Goal: Complete application form

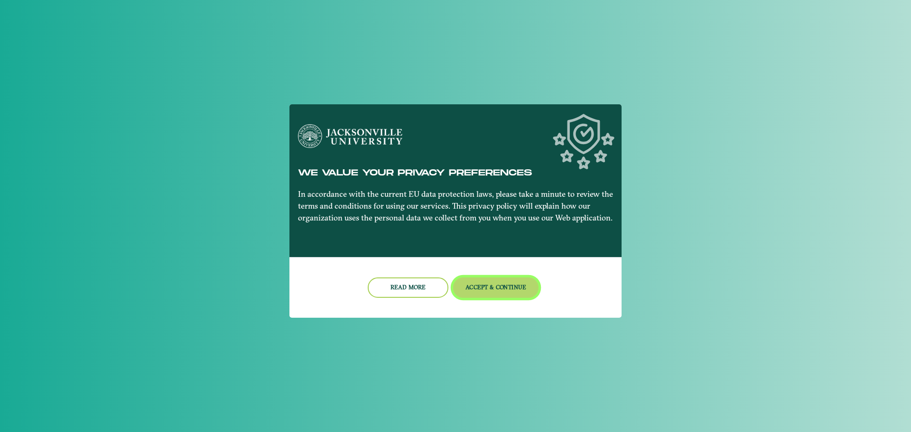
click at [488, 279] on button "Accept & Continue" at bounding box center [496, 287] width 86 height 20
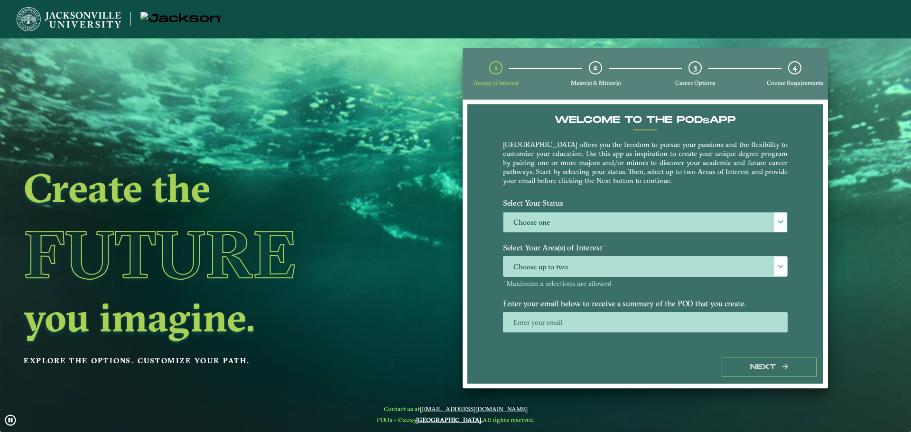
click at [535, 217] on label "Choose one" at bounding box center [645, 222] width 284 height 20
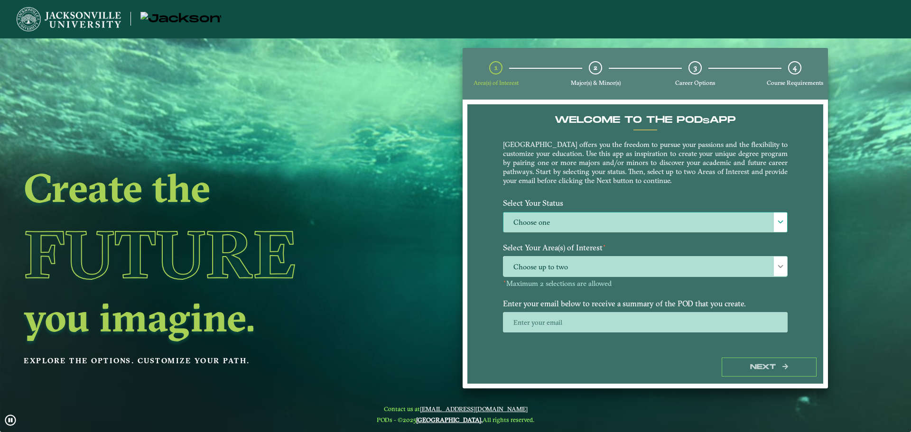
scroll to position [5, 44]
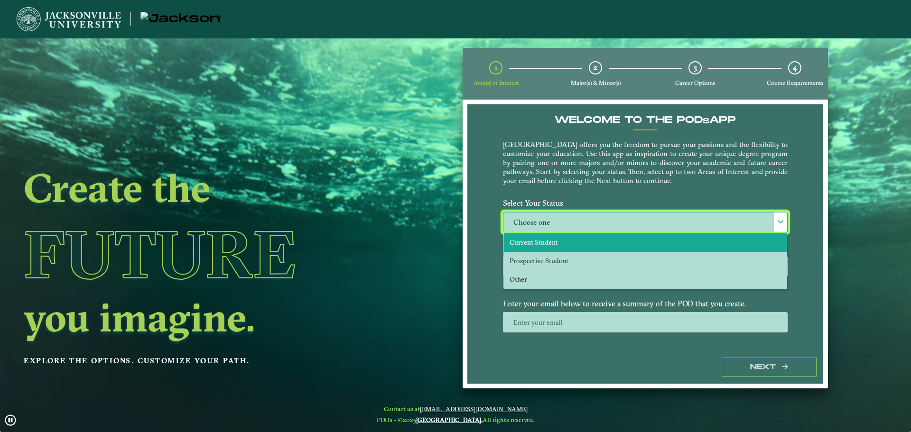
click at [552, 247] on span "Current Student" at bounding box center [533, 242] width 48 height 9
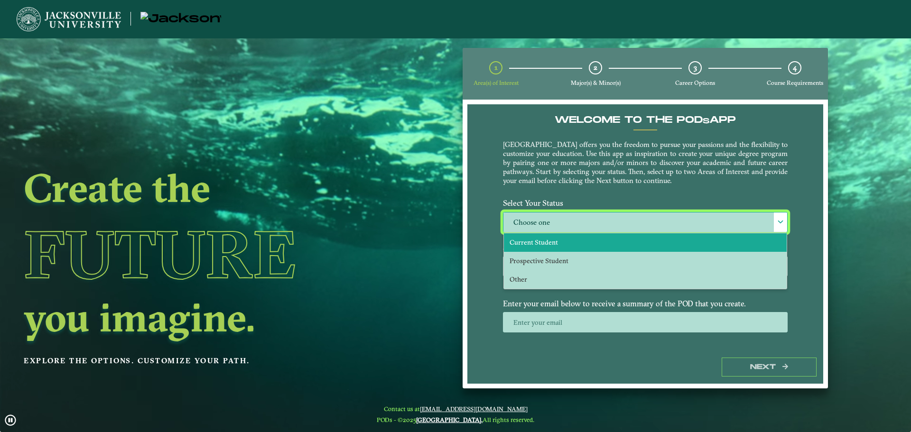
select select "[object Object]"
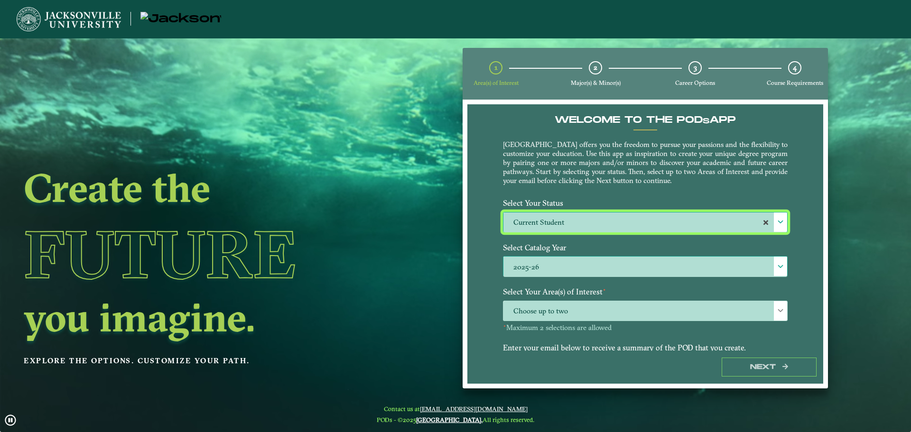
click at [553, 259] on label "2025-26" at bounding box center [645, 267] width 284 height 20
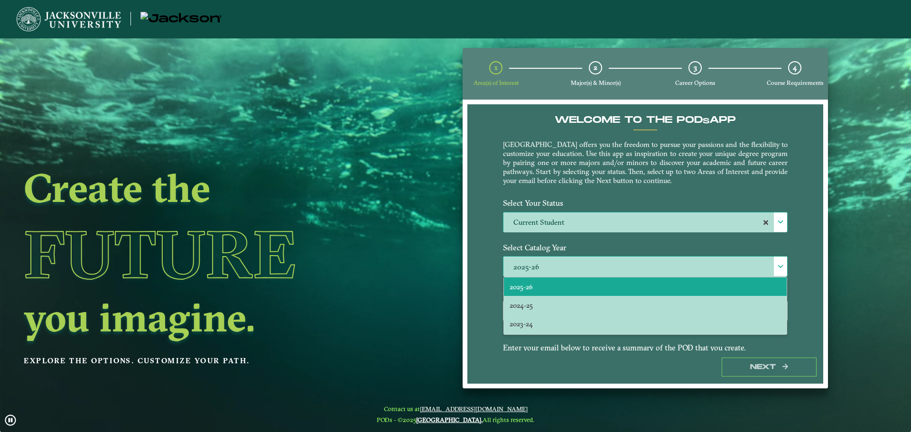
click at [555, 260] on label "2025-26" at bounding box center [645, 267] width 284 height 20
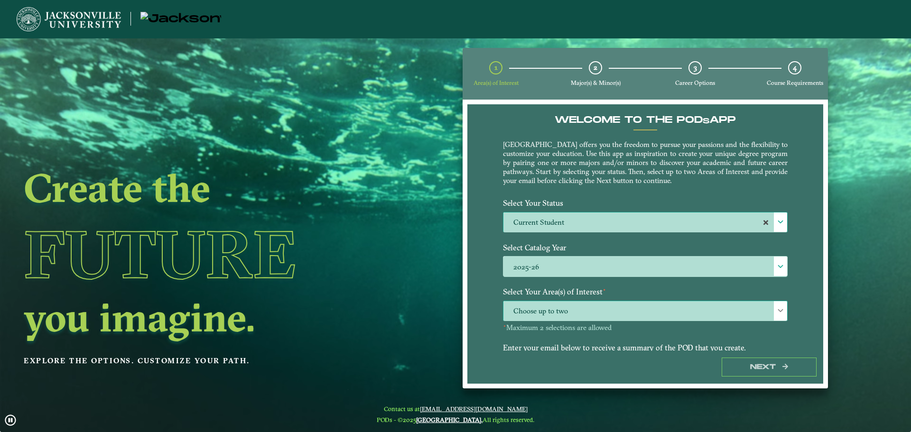
click at [580, 314] on span "Choose up to two" at bounding box center [645, 311] width 284 height 20
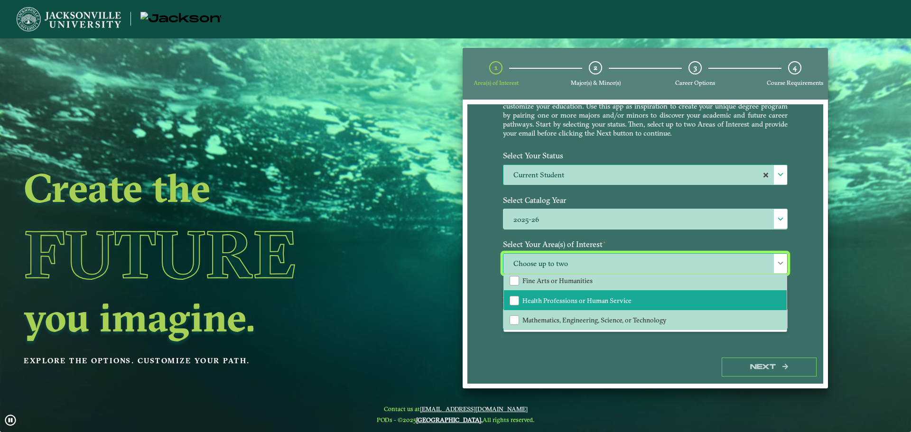
scroll to position [49, 0]
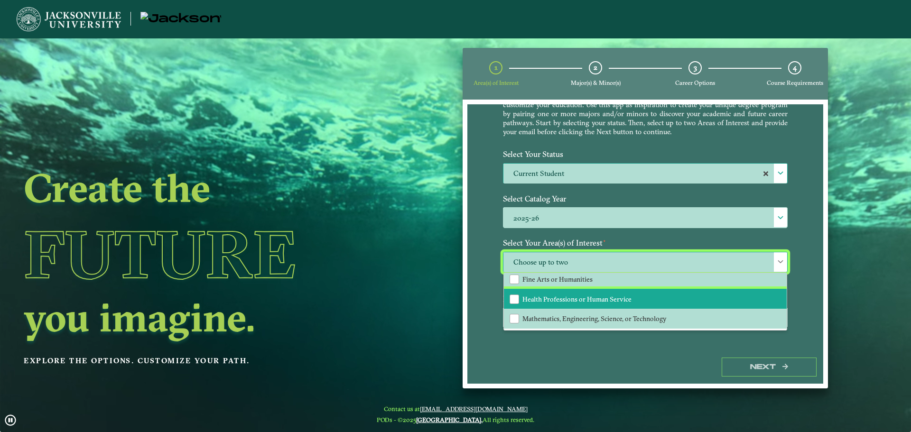
click at [522, 295] on span "Health Professions or Human Service" at bounding box center [576, 299] width 109 height 9
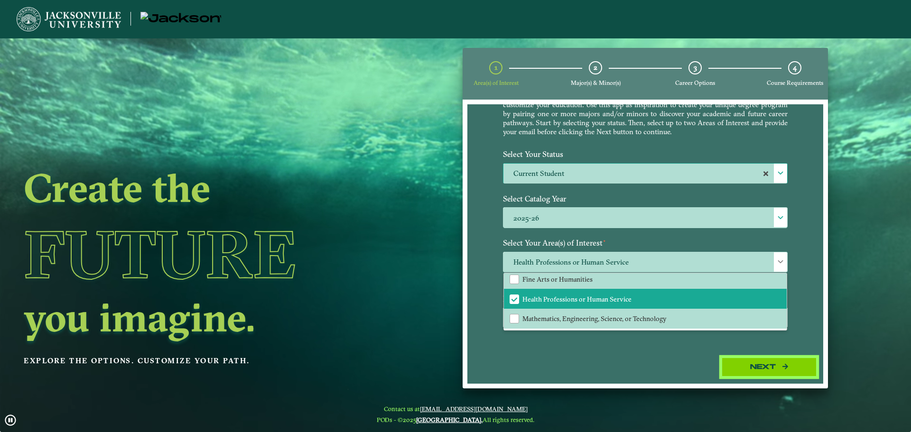
click at [756, 363] on button "Next" at bounding box center [768, 367] width 95 height 19
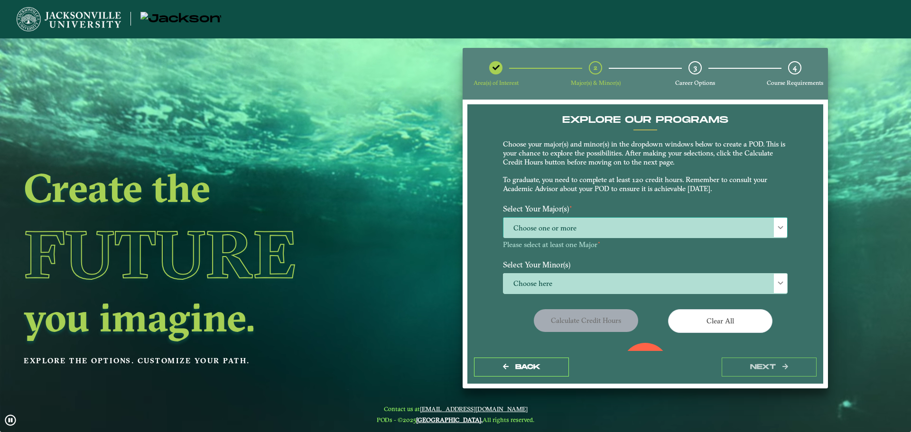
click at [642, 229] on span "Choose one or more" at bounding box center [645, 228] width 284 height 20
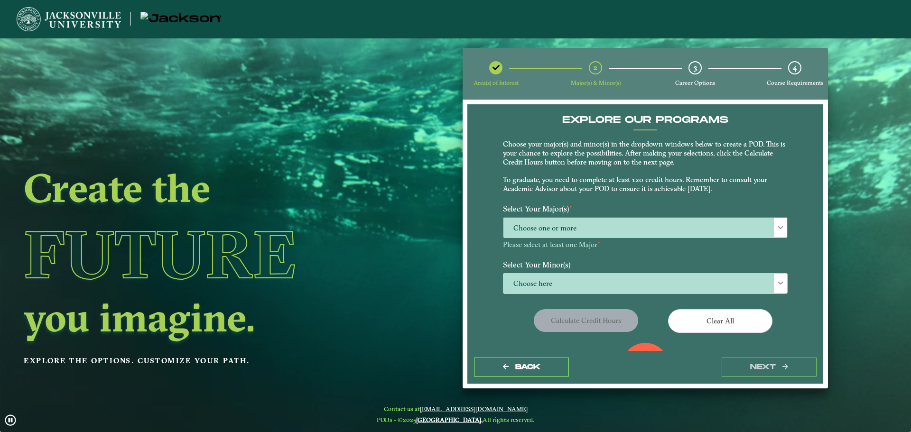
scroll to position [5, 44]
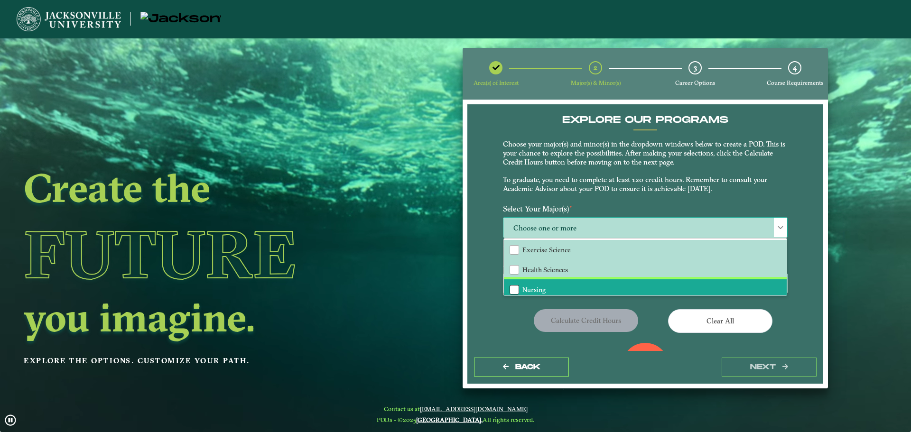
click at [517, 289] on div "Nursing" at bounding box center [513, 289] width 9 height 9
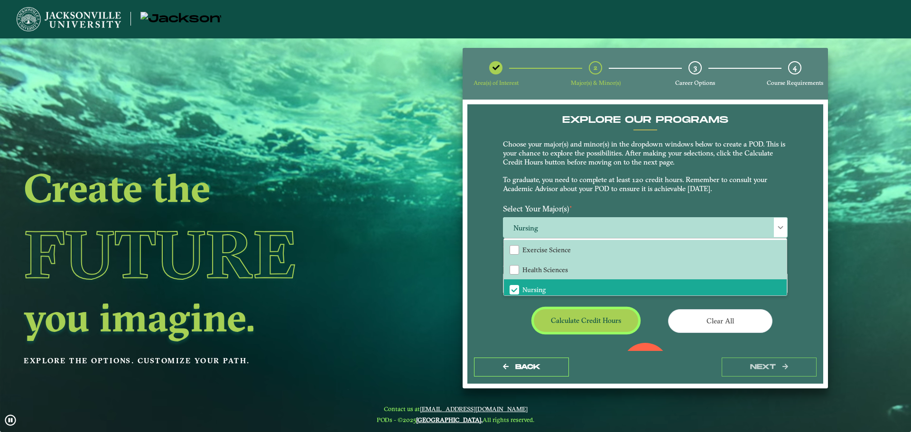
click at [579, 316] on button "Calculate credit hours" at bounding box center [586, 320] width 104 height 22
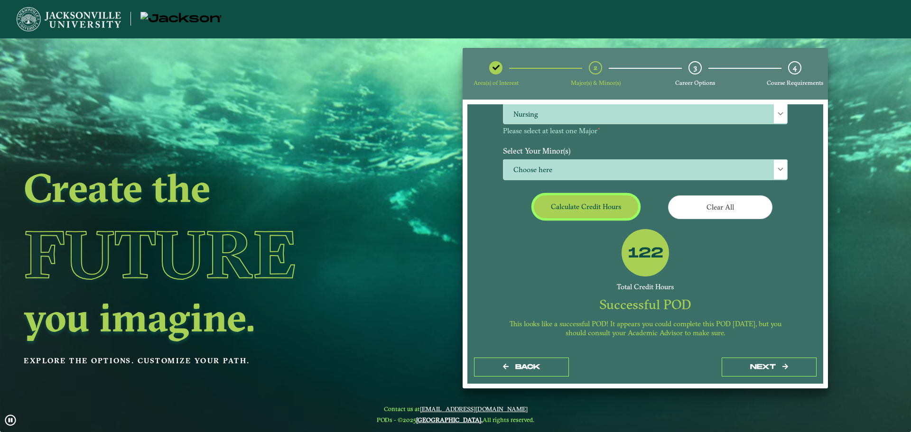
scroll to position [117, 0]
